Goal: Task Accomplishment & Management: Use online tool/utility

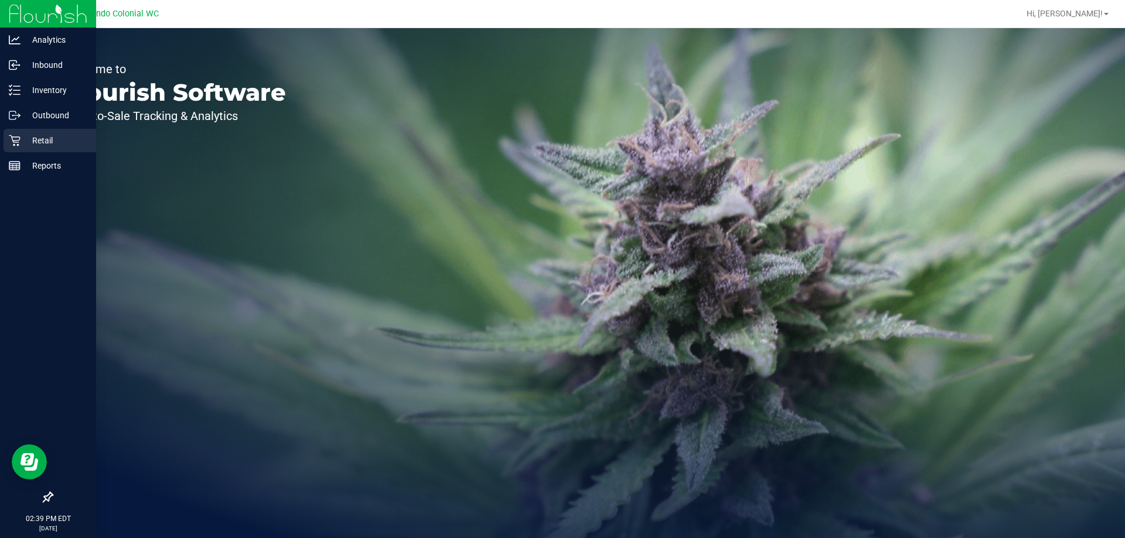
click at [19, 148] on div "Retail" at bounding box center [50, 140] width 93 height 23
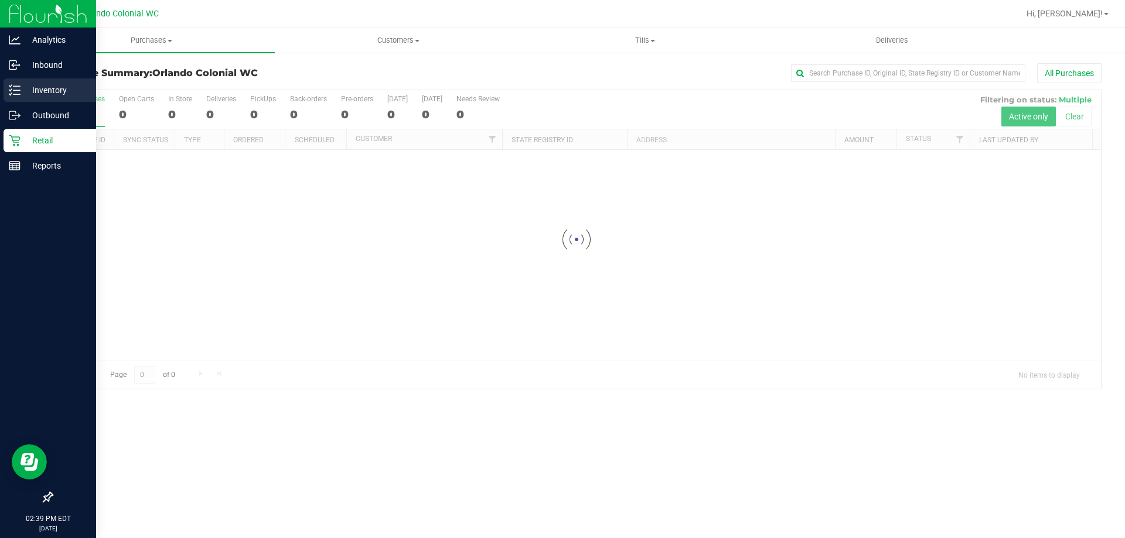
click at [12, 80] on div "Inventory" at bounding box center [50, 90] width 93 height 23
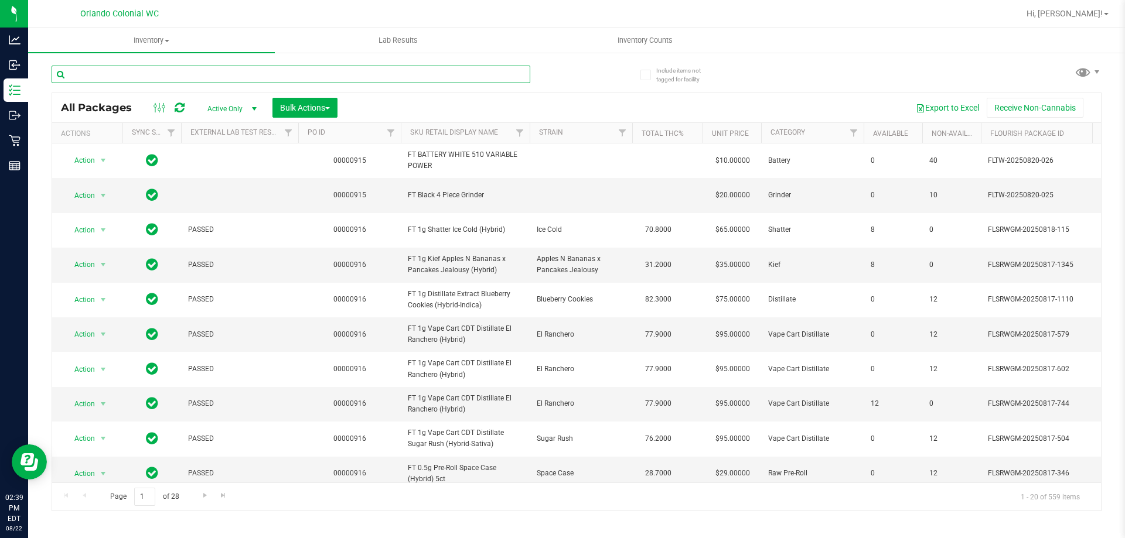
click at [167, 76] on input "text" at bounding box center [291, 75] width 479 height 18
type input "fic"
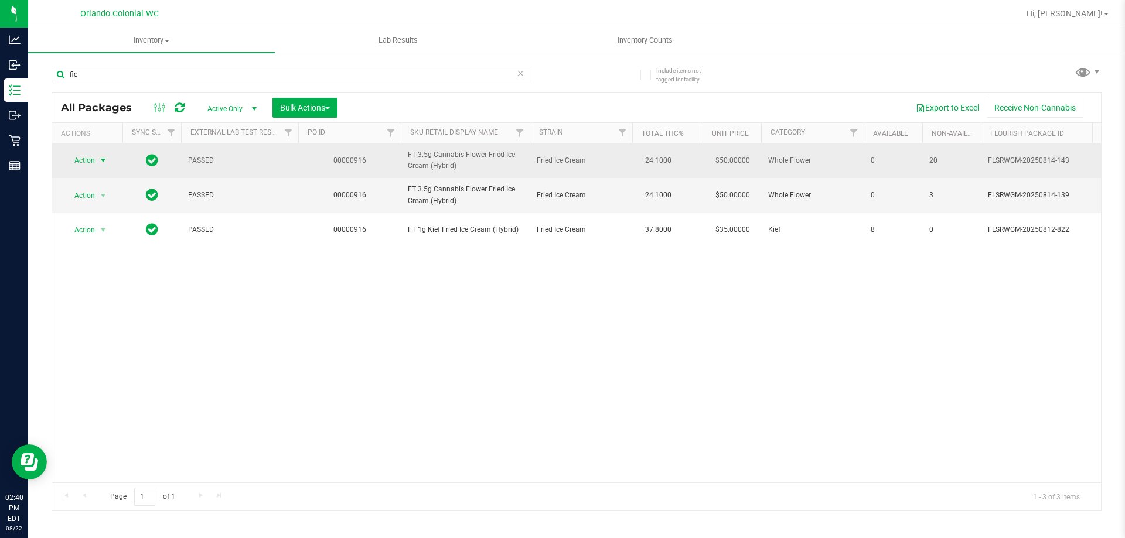
click at [97, 161] on span "select" at bounding box center [103, 160] width 15 height 16
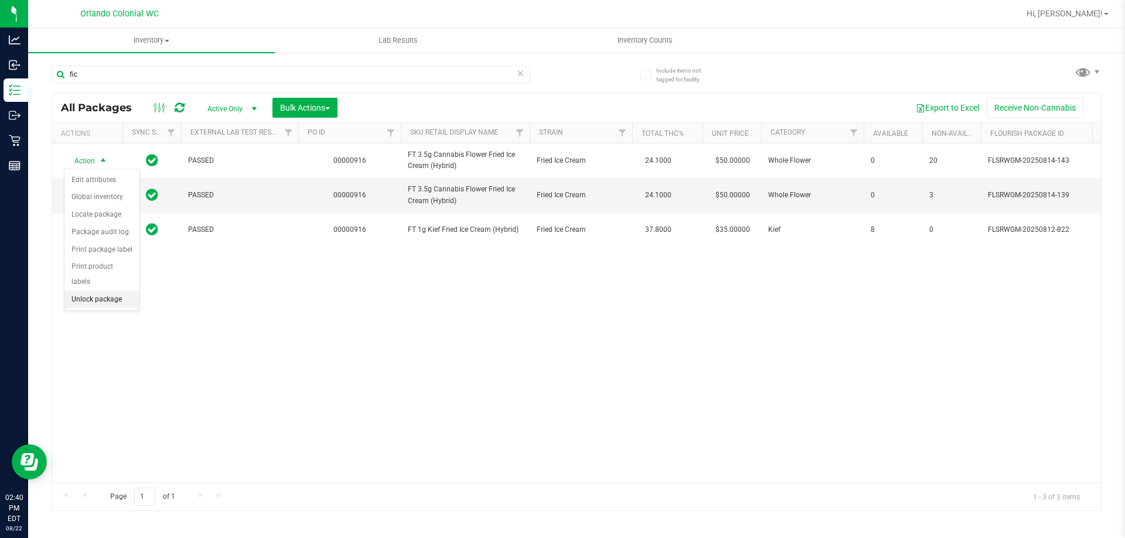
click at [94, 291] on li "Unlock package" at bounding box center [101, 300] width 75 height 18
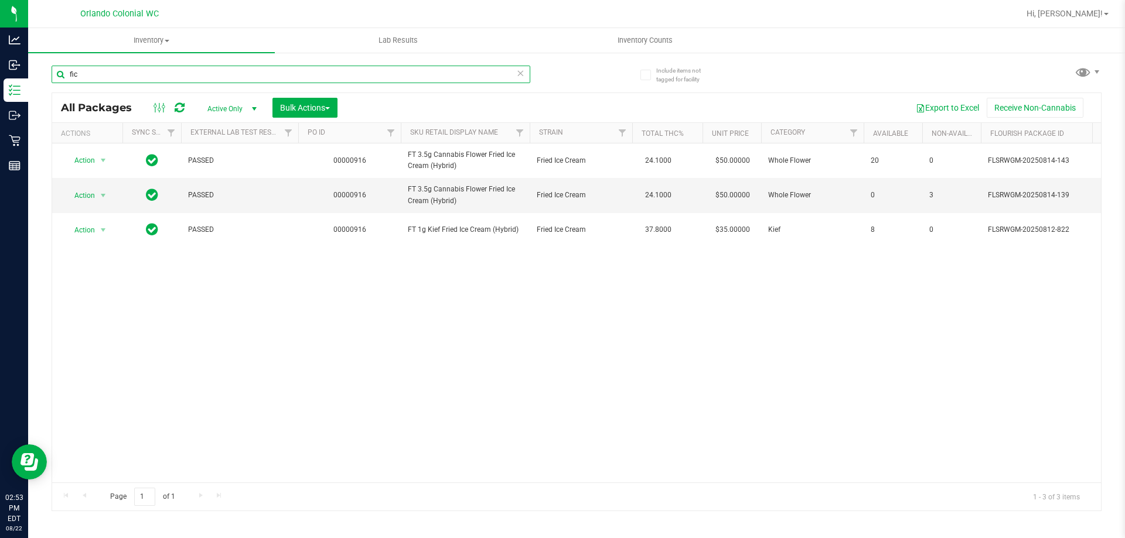
click at [122, 76] on input "fic" at bounding box center [291, 75] width 479 height 18
type input "tangerine"
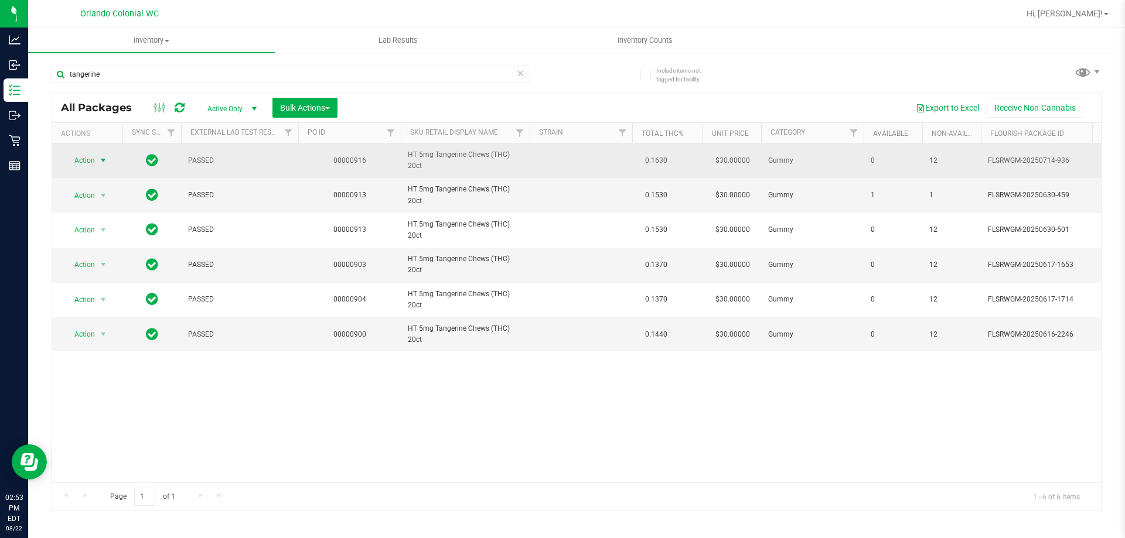
click at [87, 159] on span "Action" at bounding box center [80, 160] width 32 height 16
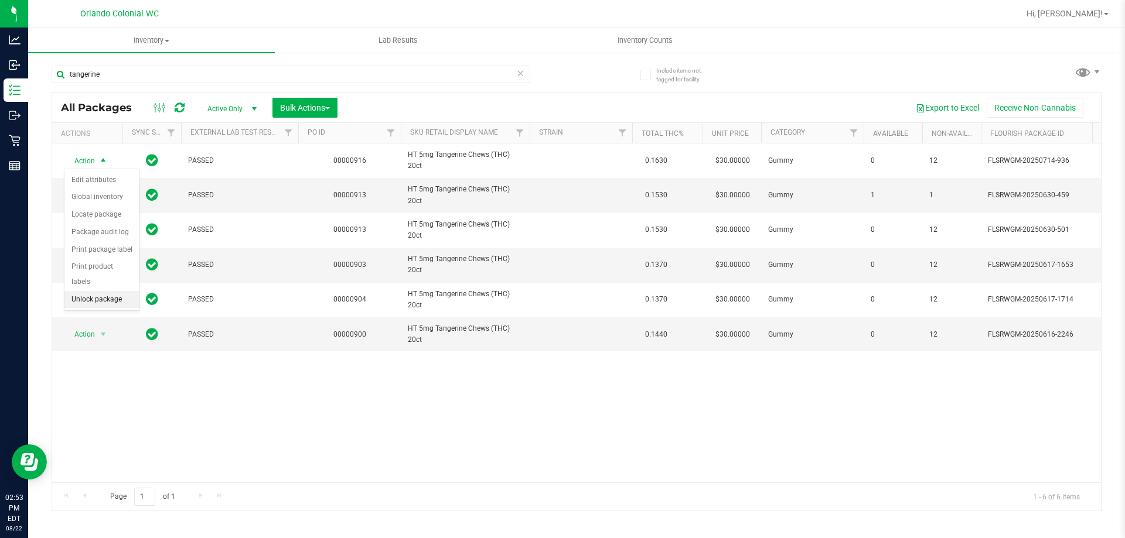
click at [124, 291] on li "Unlock package" at bounding box center [101, 300] width 75 height 18
